Goal: Transaction & Acquisition: Purchase product/service

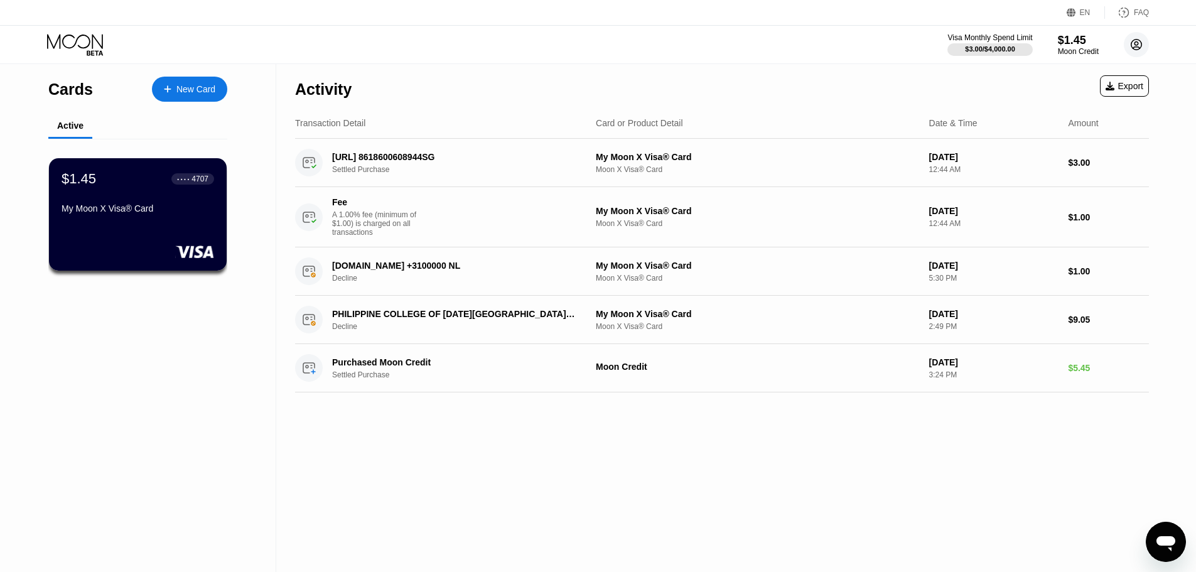
click at [1136, 48] on circle at bounding box center [1136, 44] width 25 height 25
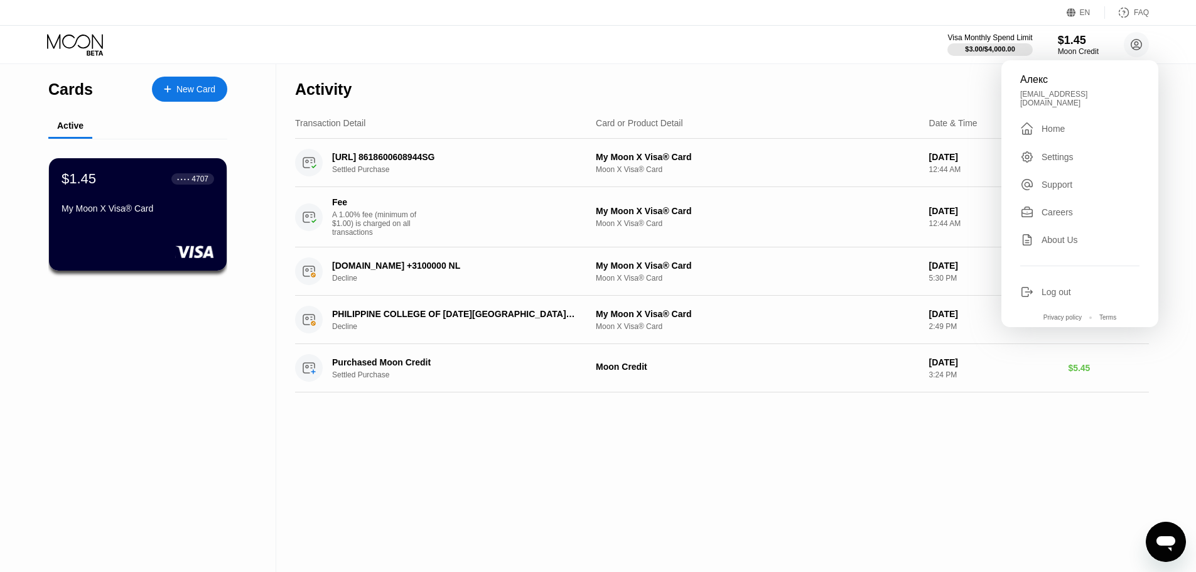
click at [642, 58] on div "Visa Monthly Spend Limit $3.00 / $4,000.00 $1.45 Moon Credit Алекс alex.yotaare…" at bounding box center [598, 45] width 1196 height 38
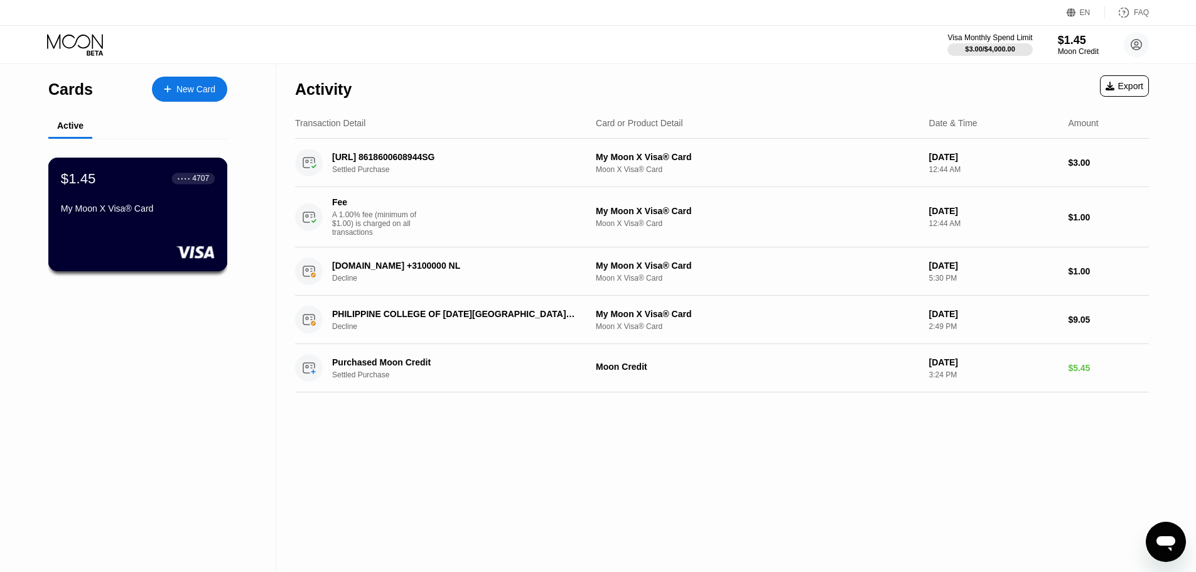
click at [146, 235] on div "$1.45 ● ● ● ● 4707 My Moon X Visa® Card" at bounding box center [138, 215] width 180 height 114
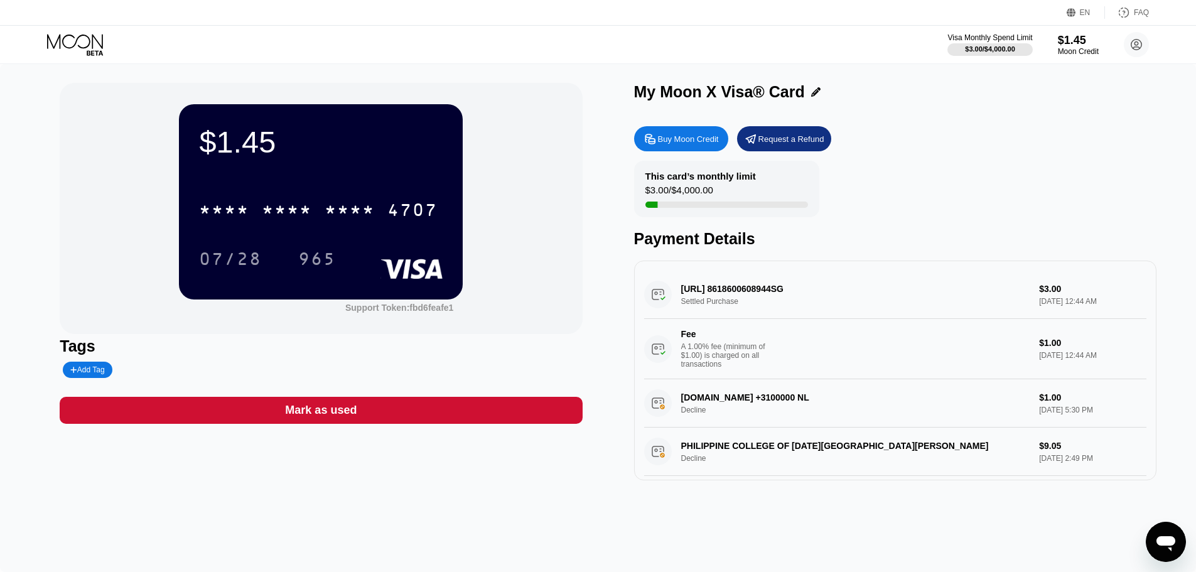
click at [695, 138] on div "Buy Moon Credit" at bounding box center [688, 139] width 61 height 11
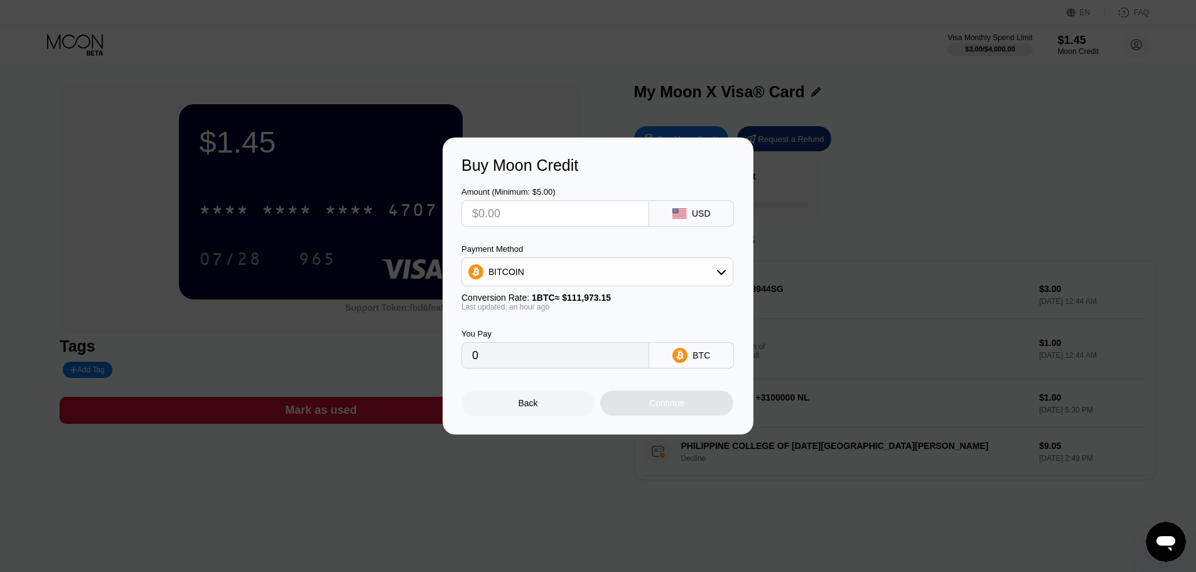
click at [719, 271] on icon at bounding box center [721, 272] width 10 height 10
click at [584, 336] on div "USDT on TRON" at bounding box center [605, 334] width 237 height 10
type input "0.00"
click at [502, 359] on input "0.00" at bounding box center [555, 355] width 166 height 25
click at [549, 362] on input "0.00" at bounding box center [555, 355] width 166 height 25
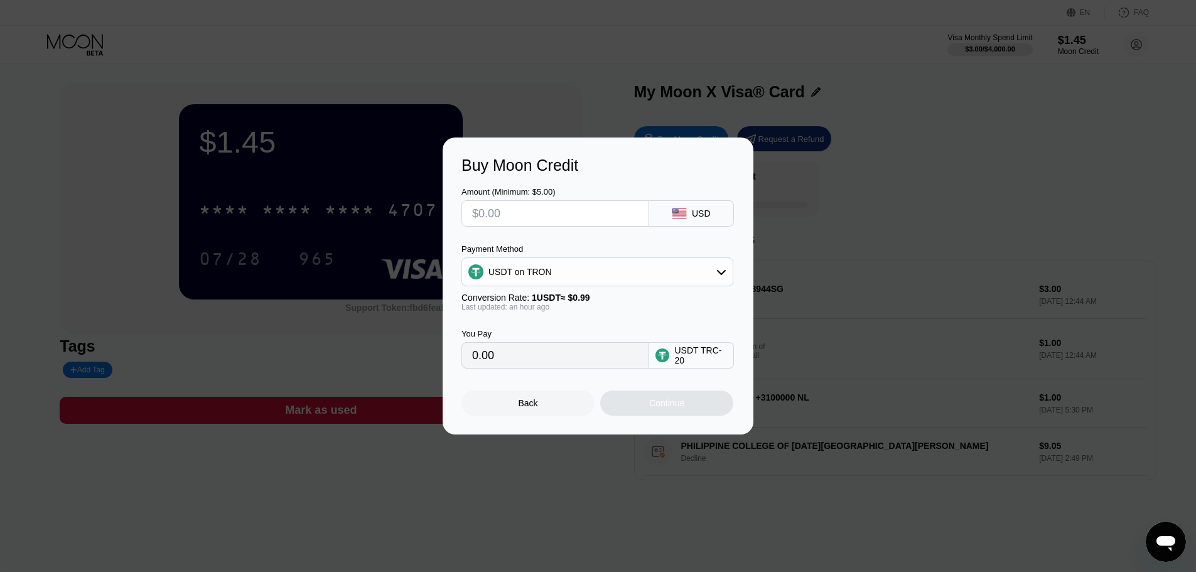
click at [607, 367] on input "0.00" at bounding box center [555, 355] width 166 height 25
click at [572, 357] on input "0.00" at bounding box center [555, 355] width 166 height 25
click at [557, 195] on div "Amount (Minimum: $5.00)" at bounding box center [555, 191] width 188 height 9
click at [555, 210] on input "text" at bounding box center [555, 213] width 166 height 25
type input "$2"
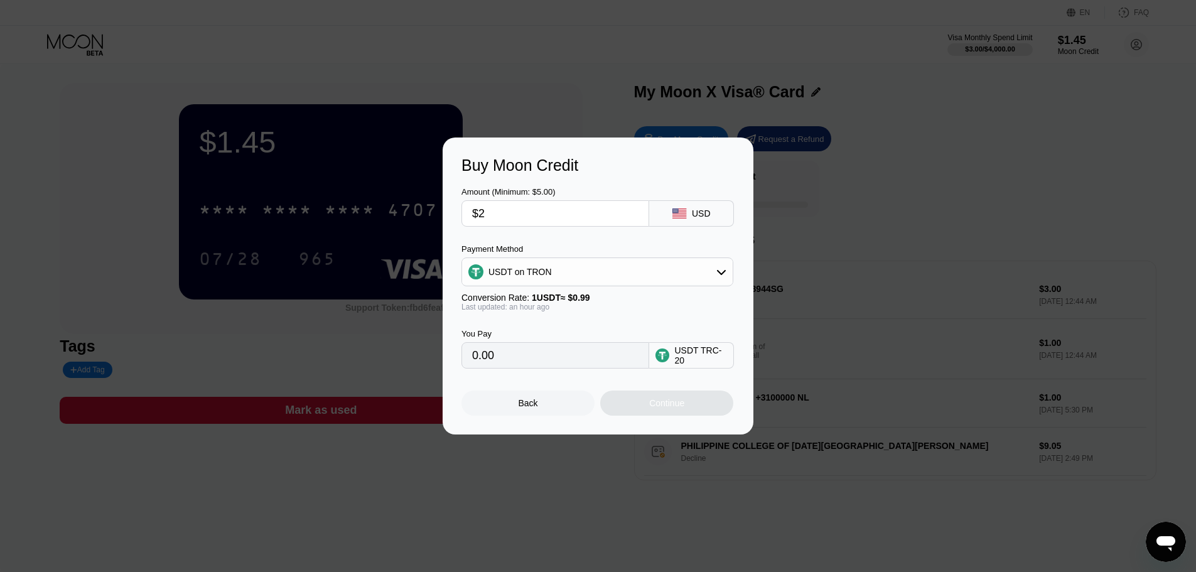
type input "2.02"
type input "$20"
type input "20.20"
type input "$20"
click at [677, 407] on div "Continue" at bounding box center [666, 403] width 35 height 10
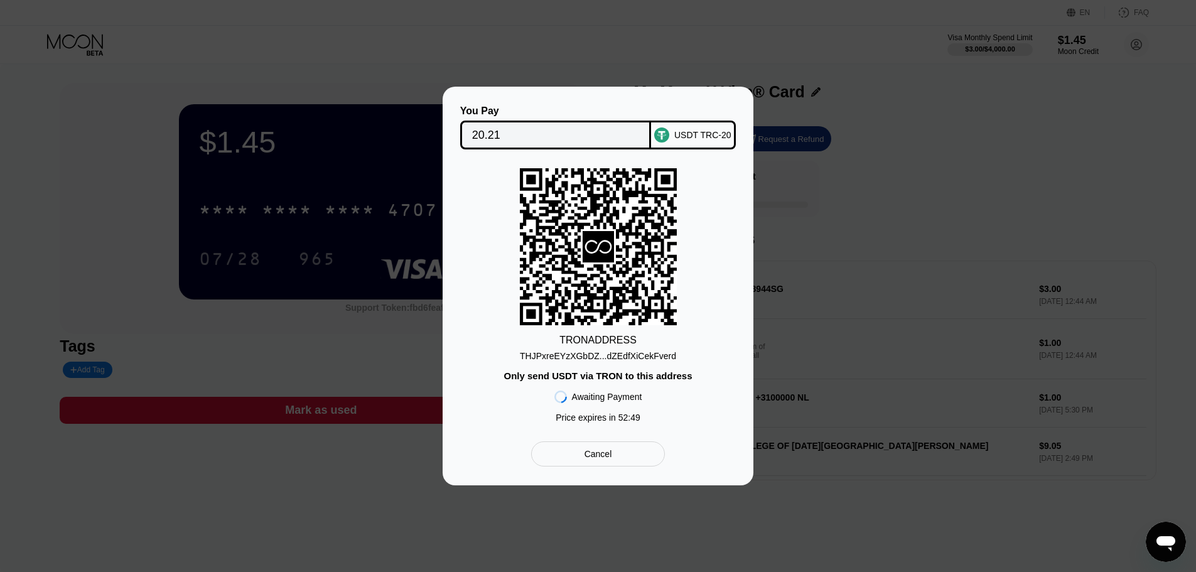
click at [645, 357] on div "THJPxreEYzXGbDZ...dZEdfXiCekFverd" at bounding box center [598, 356] width 156 height 10
click at [652, 358] on div "THJPxreEYzXGbDZ...dZEdfXiCekFverd" at bounding box center [598, 356] width 156 height 10
click at [598, 460] on div "Cancel" at bounding box center [598, 453] width 28 height 11
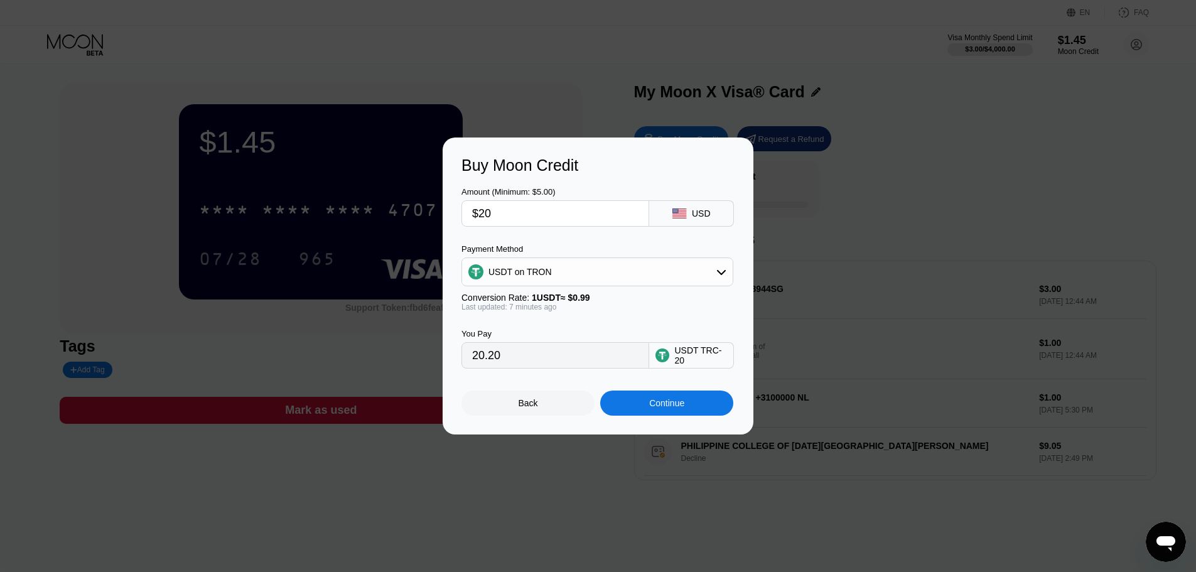
click at [528, 262] on div "USDT on TRON" at bounding box center [597, 271] width 271 height 25
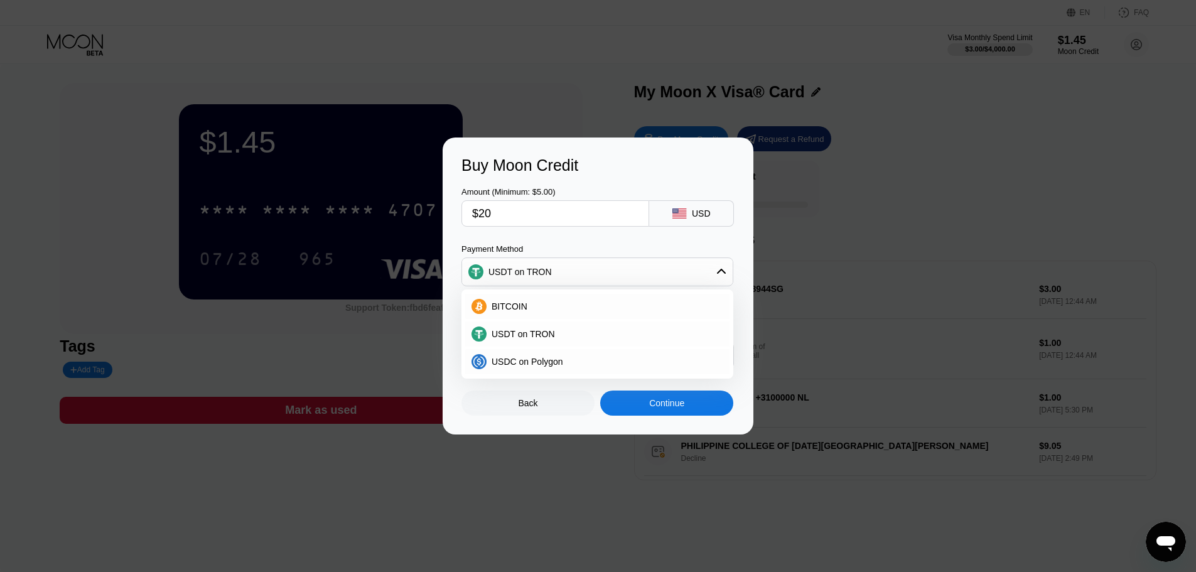
click at [383, 258] on div "Buy Moon Credit Amount (Minimum: $5.00) $20 USD Payment Method USDT on TRON BIT…" at bounding box center [598, 285] width 1196 height 297
click at [519, 404] on div "Back" at bounding box center [528, 403] width 19 height 10
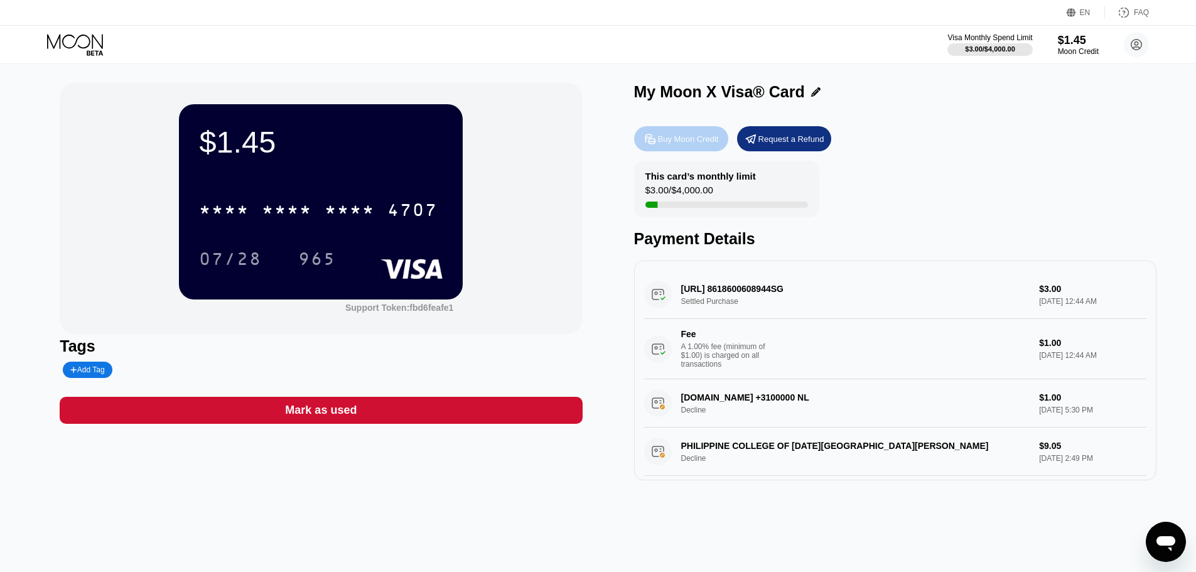
click at [672, 141] on div "Buy Moon Credit" at bounding box center [688, 139] width 61 height 11
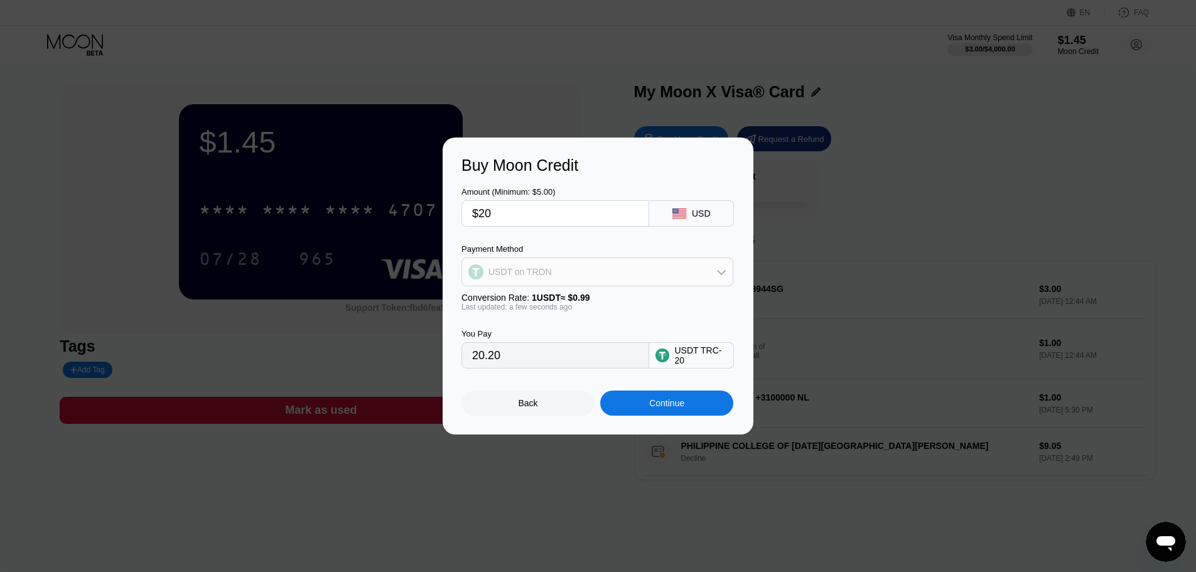
click at [561, 269] on div "USDT on TRON" at bounding box center [597, 271] width 271 height 25
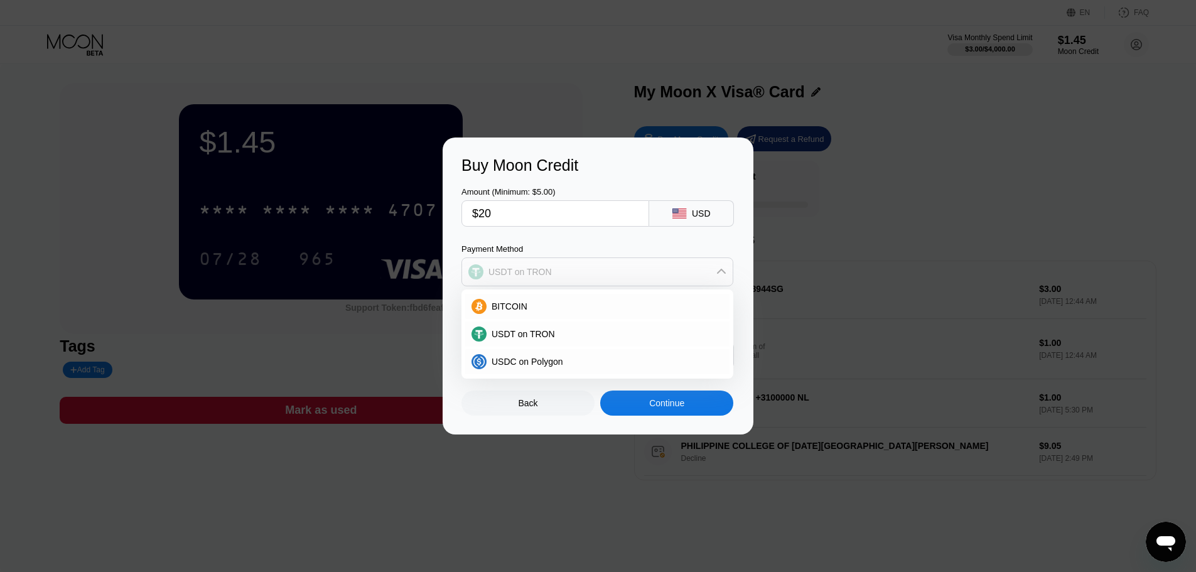
click at [561, 269] on div "USDT on TRON" at bounding box center [597, 271] width 271 height 25
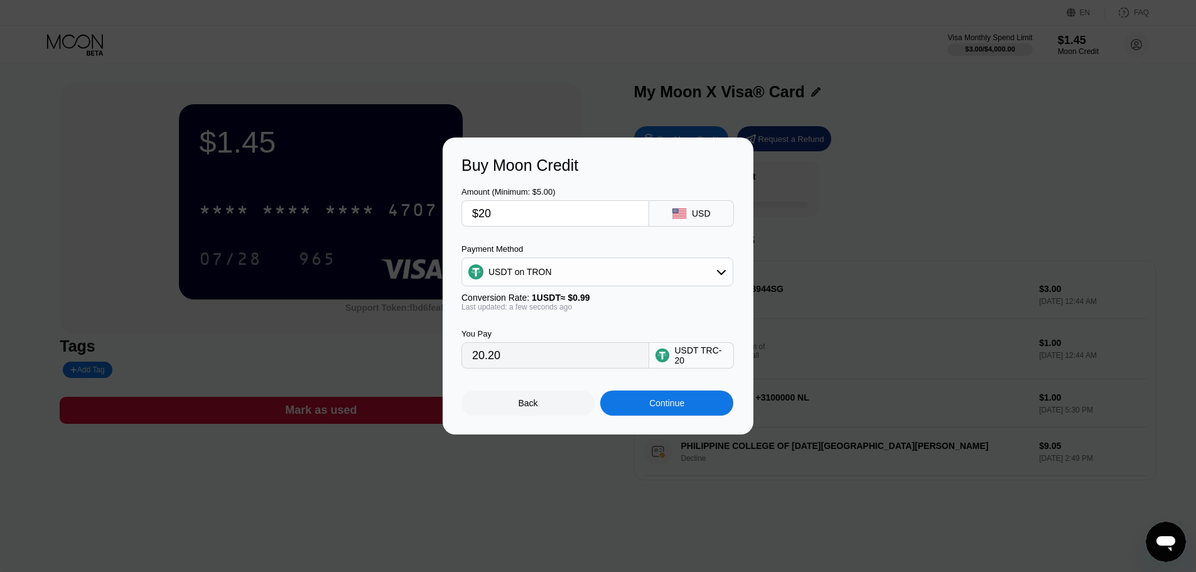
click at [556, 242] on div "Amount (Minimum: $5.00) $20 USD Payment Method USDT on TRON Conversion Rate: 1 …" at bounding box center [597, 272] width 273 height 194
click at [696, 409] on div "Continue" at bounding box center [666, 402] width 133 height 25
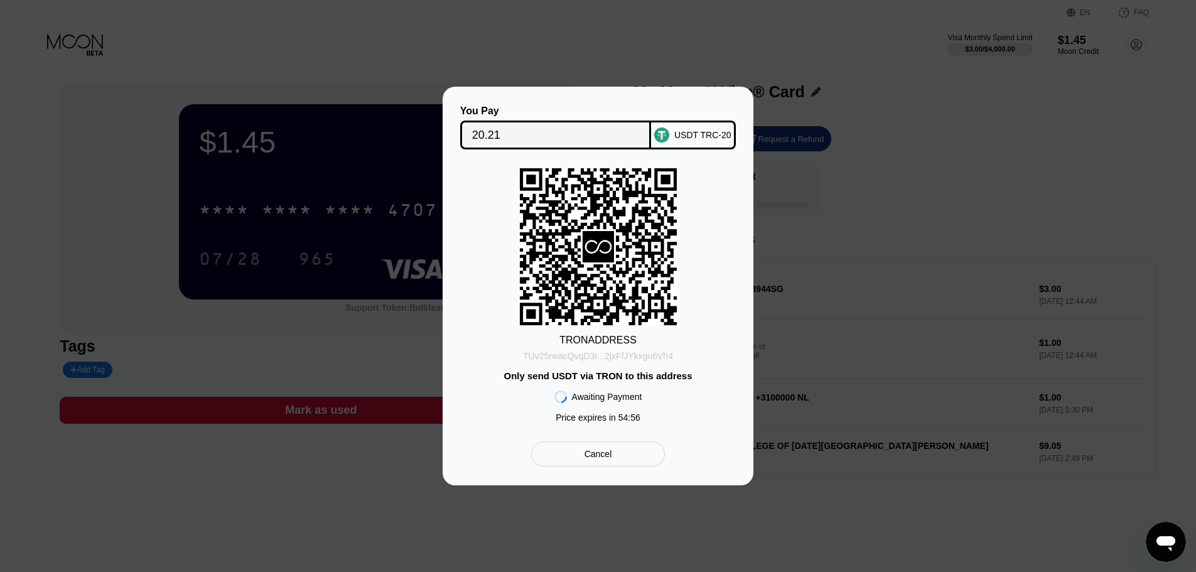
click at [656, 355] on div "TUv25rwacQvqD3r...2jxFfJYkxgu6Vh4" at bounding box center [598, 356] width 150 height 10
drag, startPoint x: 600, startPoint y: 376, endPoint x: 724, endPoint y: 377, distance: 123.7
click at [724, 377] on div "TRON ADDRESS TUv25rwacQvqD3r...2jxFfJYkxgu6Vh4 Only send USDT via TRON to this …" at bounding box center [597, 298] width 273 height 261
drag, startPoint x: 562, startPoint y: 336, endPoint x: 679, endPoint y: 328, distance: 117.0
click at [670, 334] on div "TRON ADDRESS TUv25rwacQvqD3r...2jxFfJYkxgu6Vh4 Only send USDT via TRON to this …" at bounding box center [597, 298] width 273 height 261
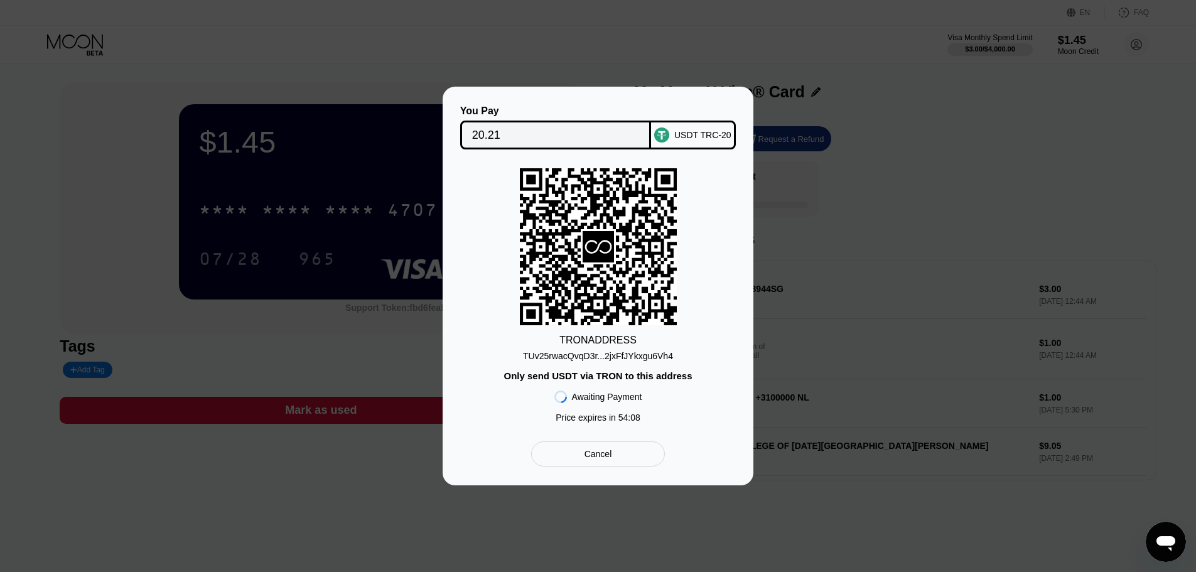
click at [706, 340] on div "TRON ADDRESS TUv25rwacQvqD3r...2jxFfJYkxgu6Vh4 Only send USDT via TRON to this …" at bounding box center [597, 298] width 273 height 261
click at [650, 353] on div "TUv25rwacQvqD3r...2jxFfJYkxgu6Vh4" at bounding box center [598, 356] width 150 height 10
click at [952, 202] on div "You Pay 20.21 USDT TRC-20 TRON ADDRESS TUv25rwacQvqD3r...2jxFfJYkxgu6Vh4 Only s…" at bounding box center [598, 286] width 1196 height 399
click at [906, 279] on div "You Pay 20.21 USDT TRC-20 TRON ADDRESS TUv25rwacQvqD3r...2jxFfJYkxgu6Vh4 Only s…" at bounding box center [598, 286] width 1196 height 399
click at [609, 356] on div "TUv25rwacQvqD3r...2jxFfJYkxgu6Vh4" at bounding box center [598, 356] width 150 height 10
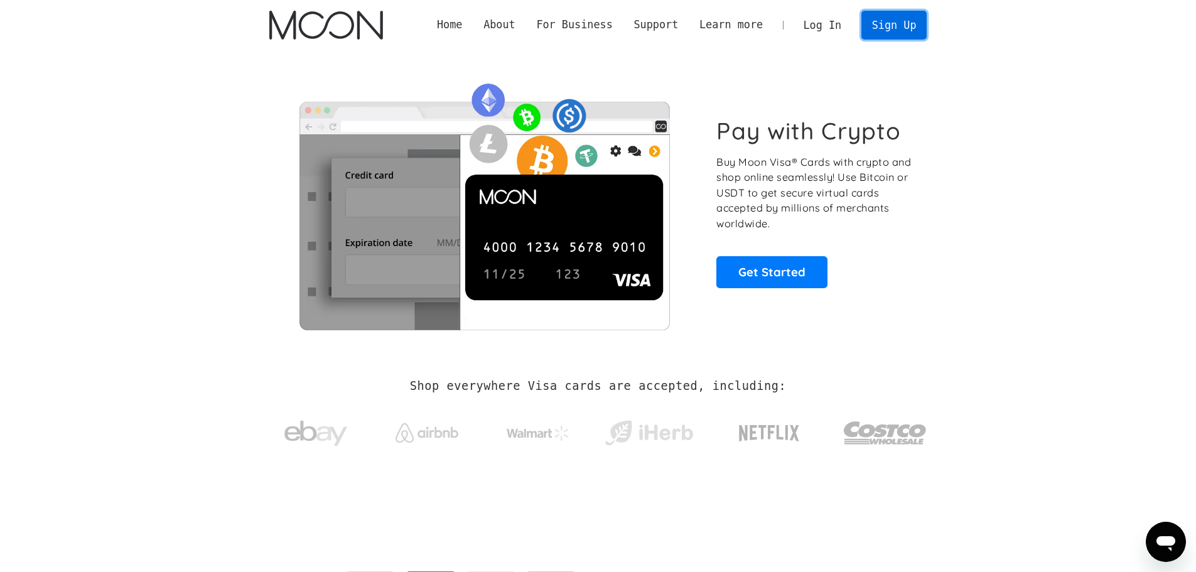
click at [897, 35] on link "Sign Up" at bounding box center [893, 25] width 65 height 28
click at [839, 24] on link "Log In" at bounding box center [822, 25] width 59 height 28
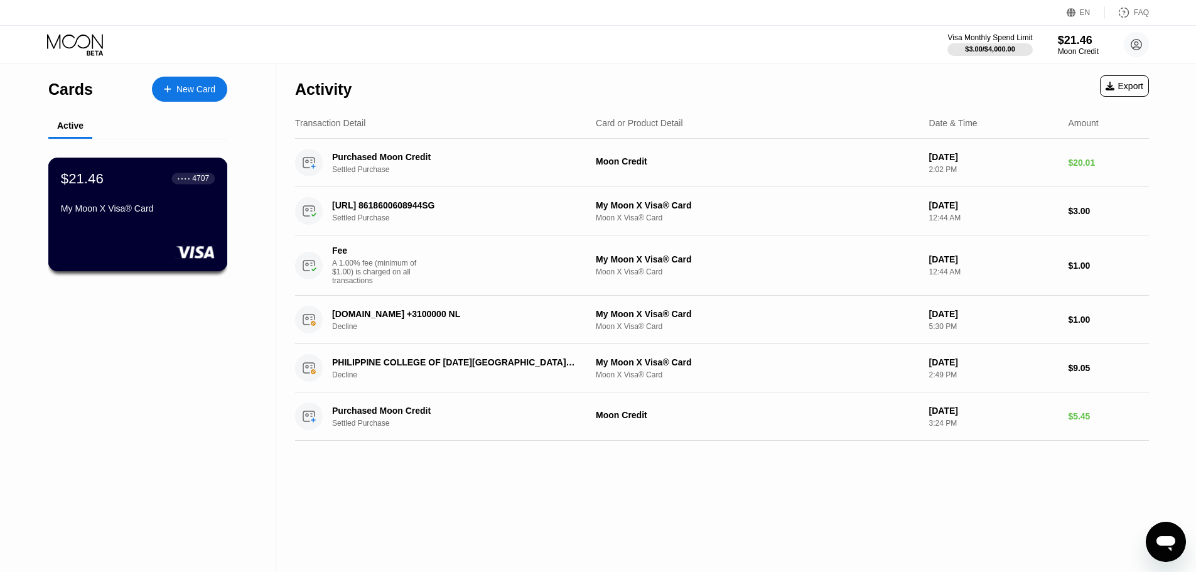
click at [181, 218] on div "My Moon X Visa® Card" at bounding box center [138, 210] width 154 height 15
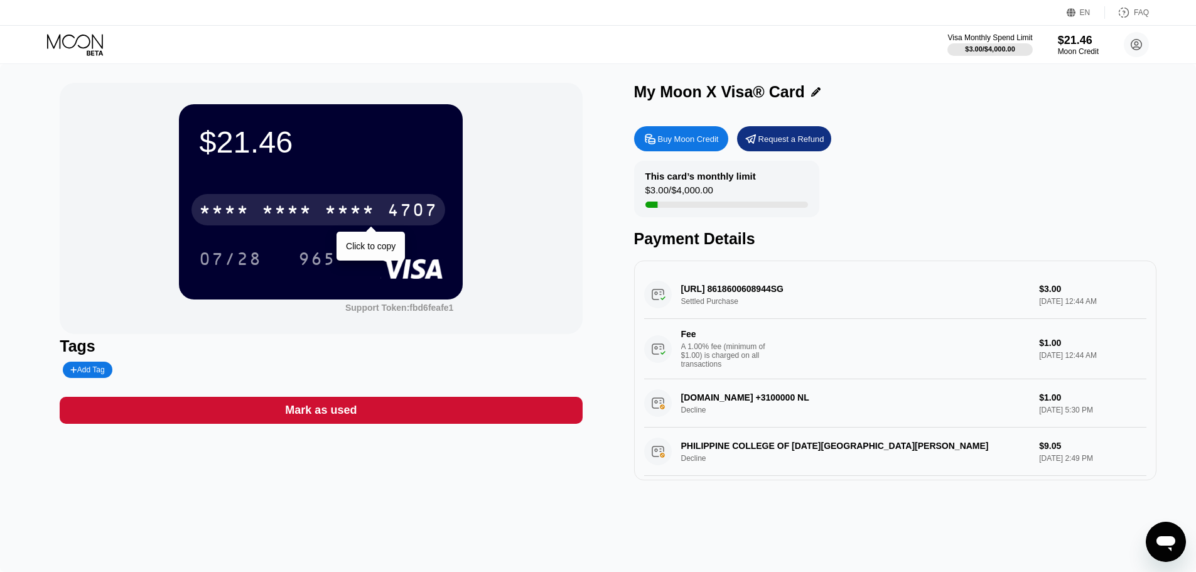
click at [306, 206] on div "* * * *" at bounding box center [287, 212] width 50 height 20
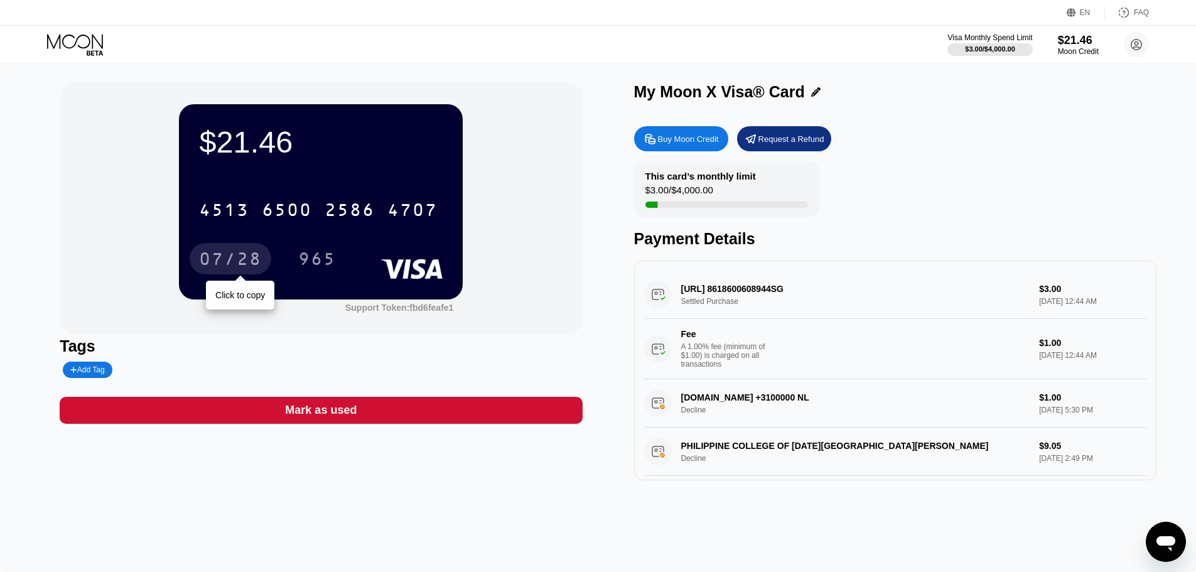
click at [233, 266] on div "07/28" at bounding box center [230, 260] width 63 height 20
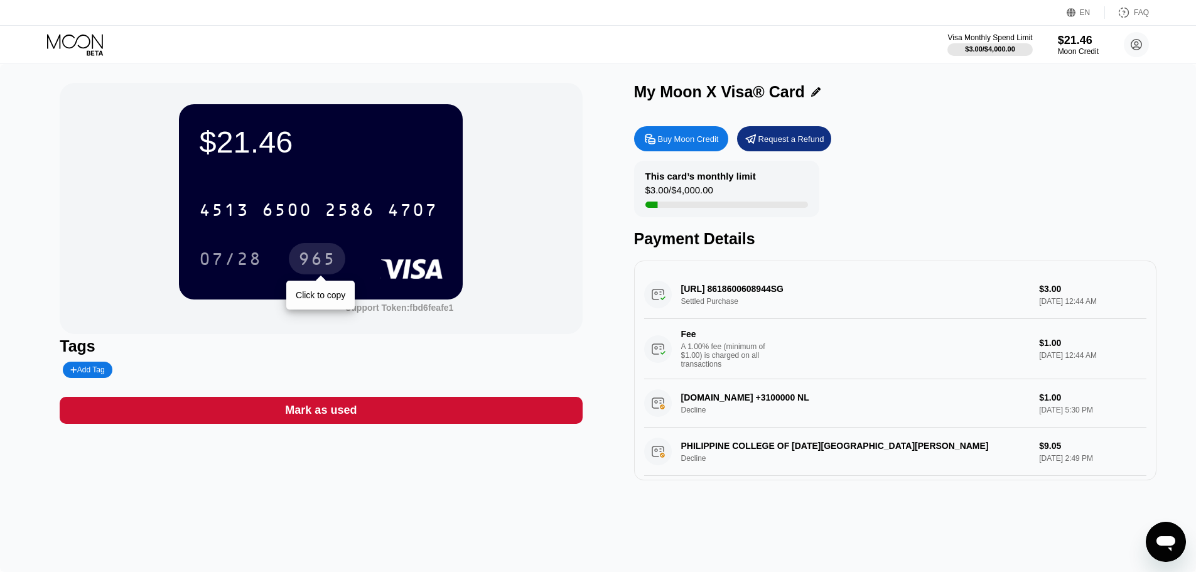
click at [313, 260] on div "965" at bounding box center [317, 260] width 38 height 20
